Goal: Register for event/course

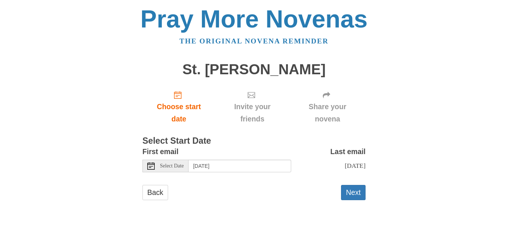
click at [184, 167] on span "Select Date" at bounding box center [172, 166] width 24 height 5
click at [355, 195] on button "Next" at bounding box center [353, 192] width 25 height 15
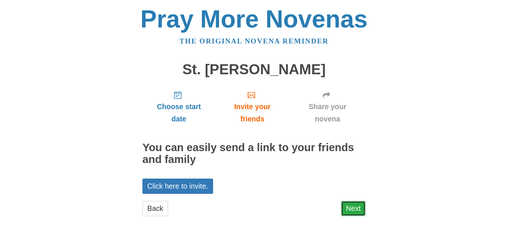
click at [352, 209] on link "Next" at bounding box center [353, 208] width 25 height 15
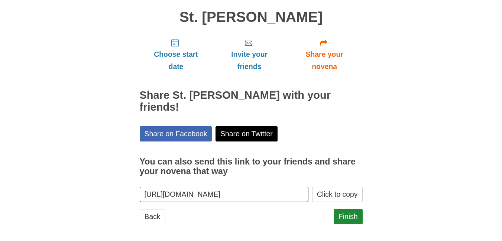
scroll to position [57, 0]
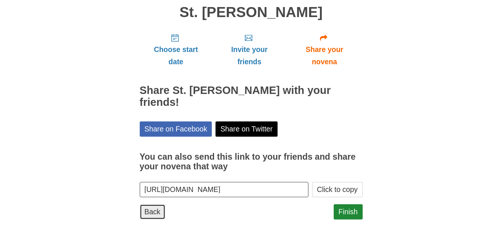
click at [154, 215] on link "Back" at bounding box center [153, 211] width 26 height 15
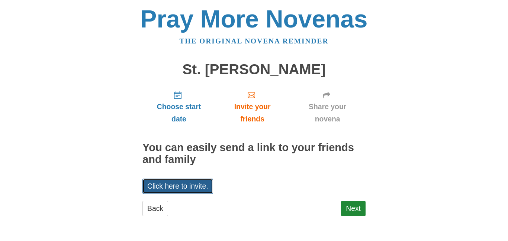
click at [173, 187] on link "Click here to invite." at bounding box center [177, 186] width 71 height 15
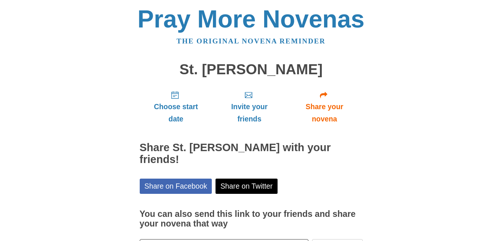
scroll to position [57, 0]
